Goal: Find specific fact: Find specific fact

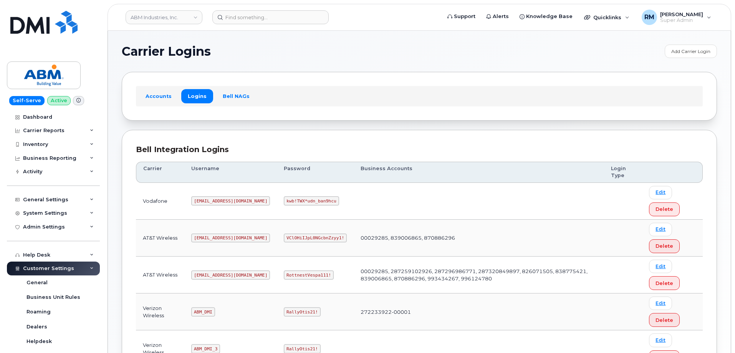
scroll to position [154, 0]
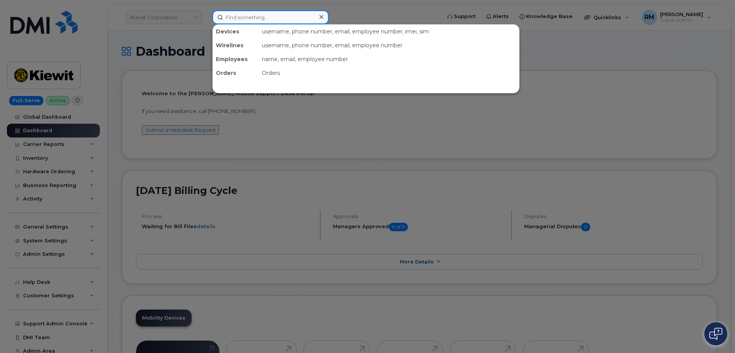
click at [223, 14] on input at bounding box center [270, 17] width 116 height 14
paste input "4803182997"
type input "4803182997"
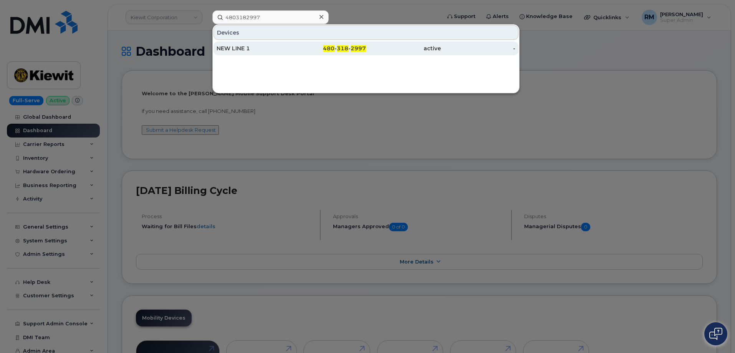
click at [250, 46] on div "NEW LINE 1" at bounding box center [253, 49] width 75 height 8
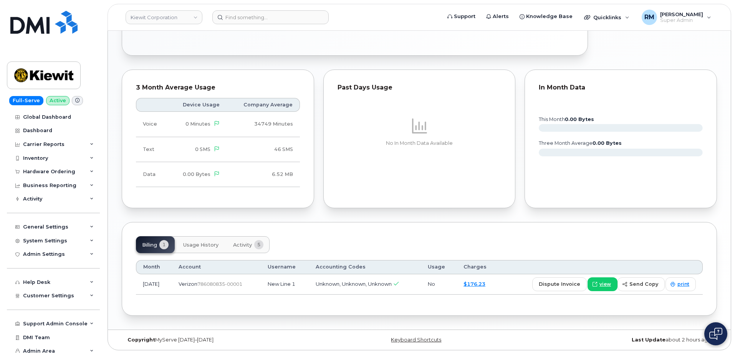
scroll to position [407, 0]
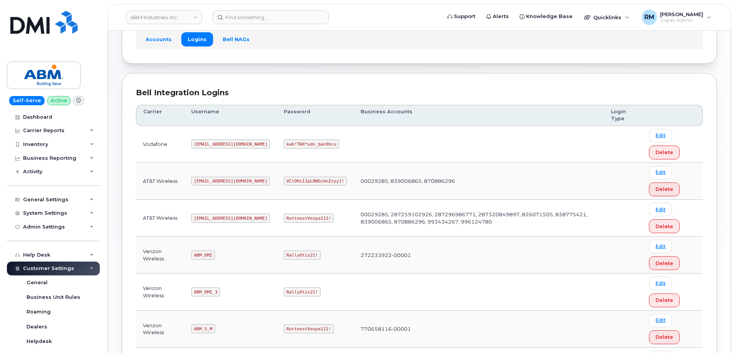
scroll to position [77, 0]
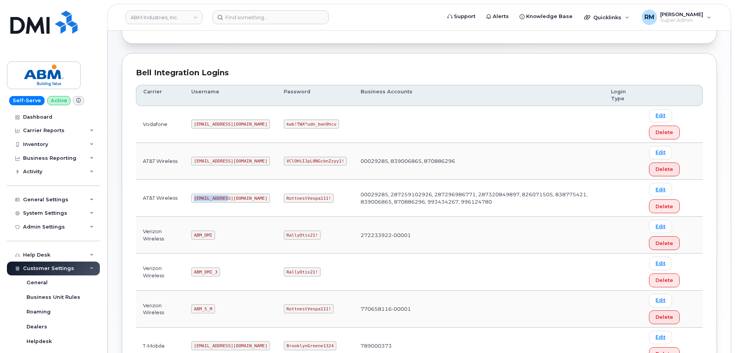
drag, startPoint x: 198, startPoint y: 199, endPoint x: 230, endPoint y: 195, distance: 32.0
click at [230, 195] on td "abm@dminc.com" at bounding box center [230, 198] width 92 height 37
copy code "abm@dminc.com"
click at [284, 198] on code "RottnestVespa111!" at bounding box center [309, 197] width 50 height 9
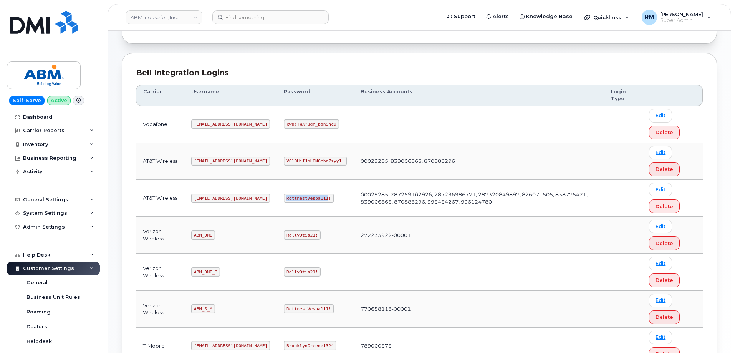
copy code "RottnestVespa111"
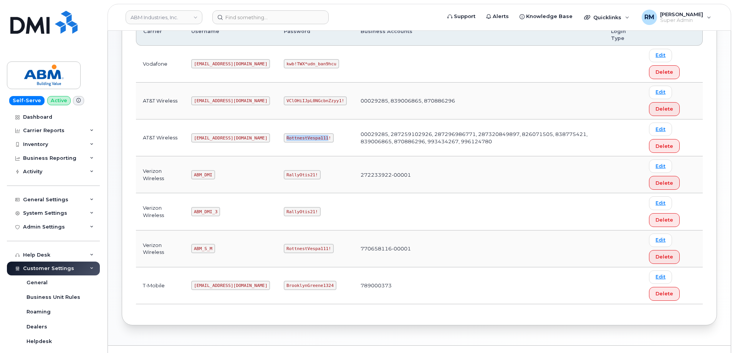
scroll to position [154, 0]
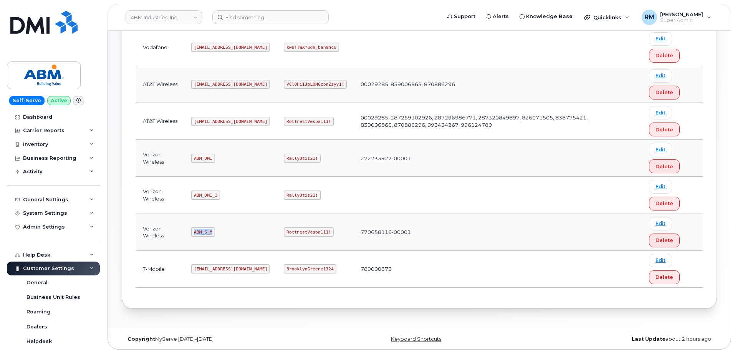
drag, startPoint x: 195, startPoint y: 232, endPoint x: 223, endPoint y: 231, distance: 27.3
click at [222, 231] on td "ABM_S_M" at bounding box center [230, 232] width 92 height 37
copy code "ABM_S_M"
click at [284, 233] on code "RottnestVespa111!" at bounding box center [309, 231] width 50 height 9
click at [284, 232] on code "RottnestVespa111!" at bounding box center [309, 231] width 50 height 9
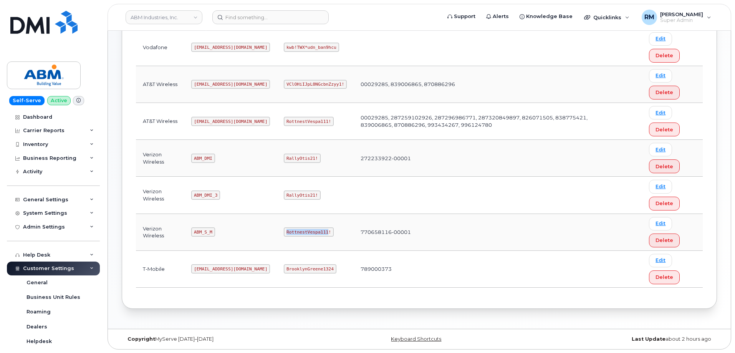
copy code "RottnestVespa111"
